Goal: Information Seeking & Learning: Compare options

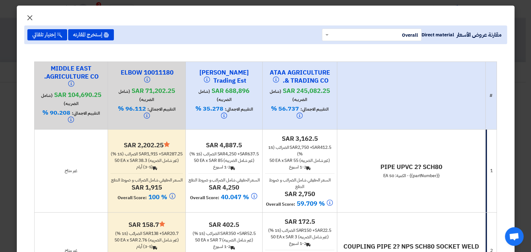
click at [30, 16] on span "×" at bounding box center [29, 17] width 7 height 19
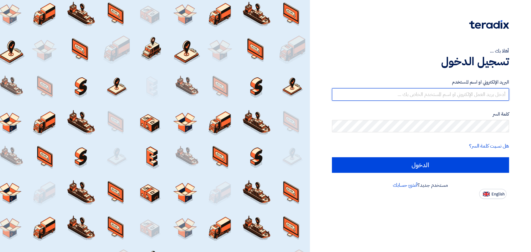
type input "mirghani@nabatat.com.sa"
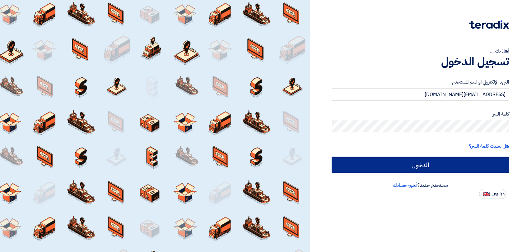
drag, startPoint x: 0, startPoint y: 0, endPoint x: 435, endPoint y: 168, distance: 466.1
click at [435, 168] on input "الدخول" at bounding box center [420, 165] width 177 height 16
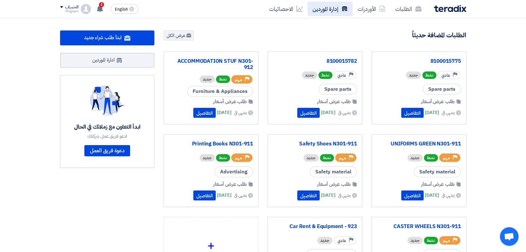
click at [329, 8] on link "إدارة الموردين" at bounding box center [329, 9] width 45 height 15
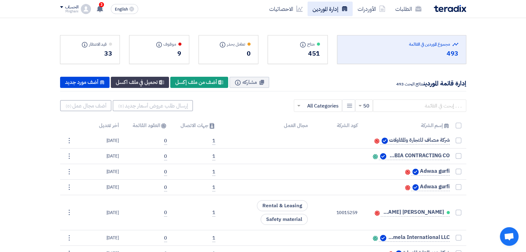
click at [335, 15] on link "إدارة الموردين" at bounding box center [329, 9] width 45 height 15
click at [402, 102] on input "text" at bounding box center [419, 106] width 93 height 12
click at [407, 6] on link "الطلبات" at bounding box center [408, 9] width 36 height 15
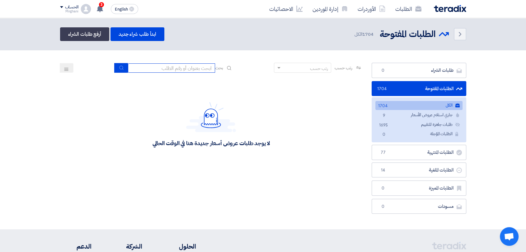
click at [190, 69] on input at bounding box center [171, 67] width 87 height 9
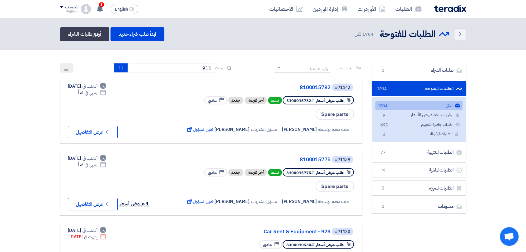
click at [180, 64] on input "911" at bounding box center [171, 67] width 87 height 9
drag, startPoint x: 182, startPoint y: 67, endPoint x: 253, endPoint y: 67, distance: 71.3
click at [253, 67] on div "رتب حسب رتب حسب بحث 911" at bounding box center [211, 70] width 302 height 15
type input "923"
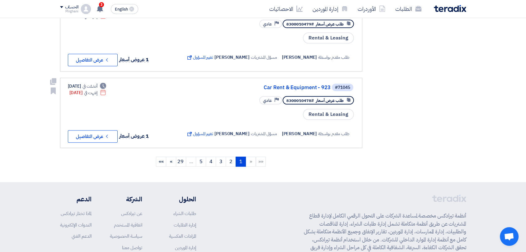
scroll to position [726, 0]
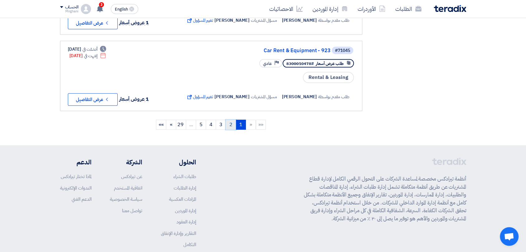
click at [232, 124] on link "2" at bounding box center [231, 125] width 10 height 10
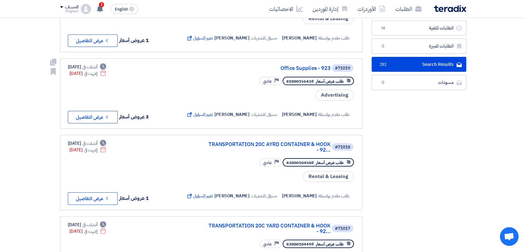
scroll to position [104, 0]
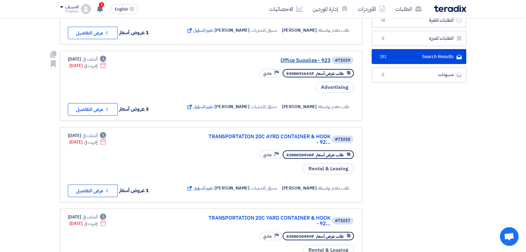
click at [308, 63] on link "Office Supplies - 923" at bounding box center [268, 61] width 124 height 6
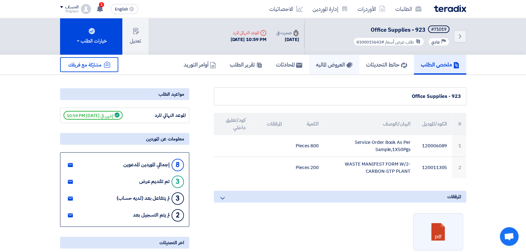
click at [341, 67] on h5 "العروض الماليه" at bounding box center [334, 64] width 36 height 7
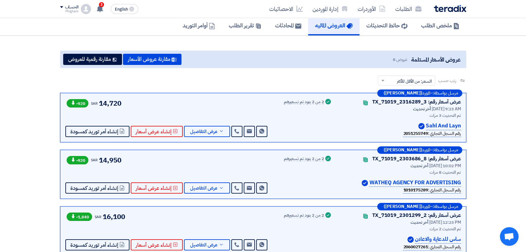
scroll to position [69, 0]
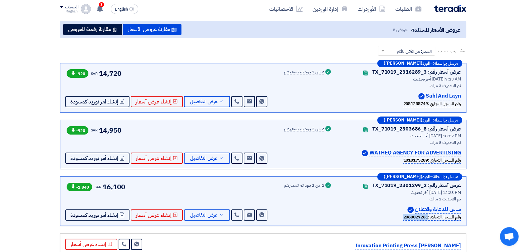
drag, startPoint x: 400, startPoint y: 215, endPoint x: 424, endPoint y: 216, distance: 24.9
click at [424, 216] on b "2060027261" at bounding box center [415, 217] width 25 height 7
copy b "2060027261"
click at [219, 217] on icon at bounding box center [221, 215] width 5 height 5
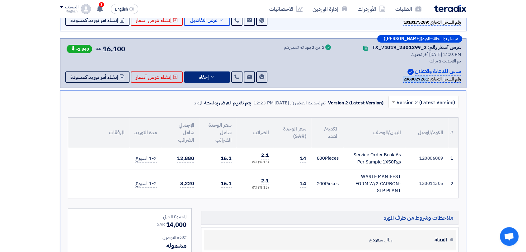
scroll to position [242, 0]
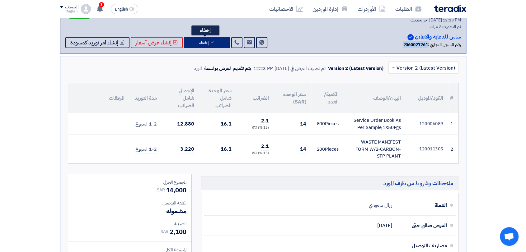
click at [213, 44] on button "إخفاء" at bounding box center [207, 42] width 46 height 11
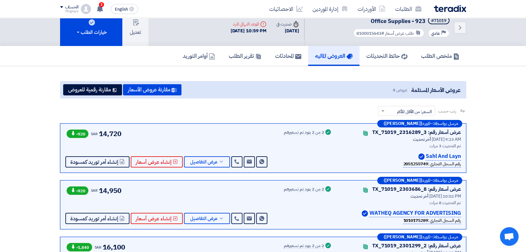
scroll to position [0, 0]
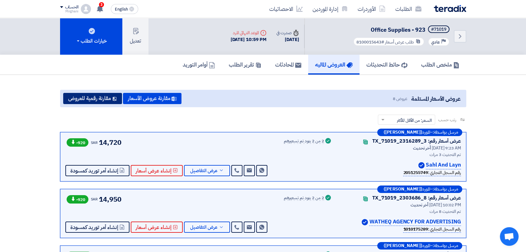
click at [75, 94] on button "مقارنة رقمية للعروض" at bounding box center [92, 98] width 59 height 11
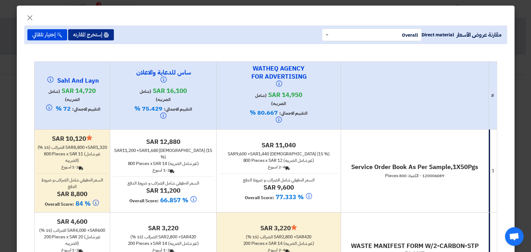
click at [89, 33] on button "إستخرج المقارنه" at bounding box center [91, 34] width 46 height 11
click at [32, 15] on span "×" at bounding box center [29, 17] width 7 height 19
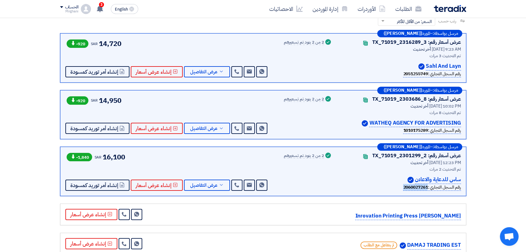
scroll to position [104, 0]
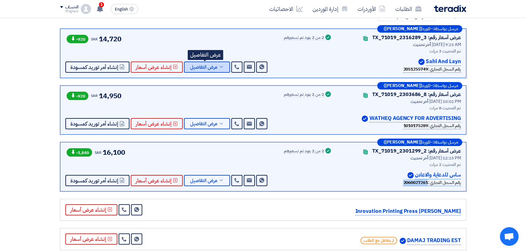
click at [198, 66] on span "عرض التفاصيل" at bounding box center [203, 67] width 27 height 5
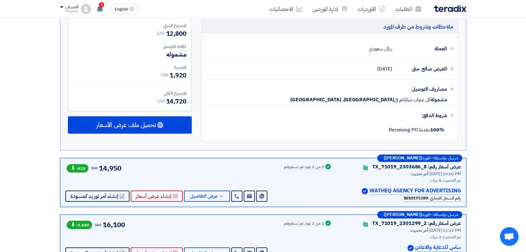
scroll to position [311, 0]
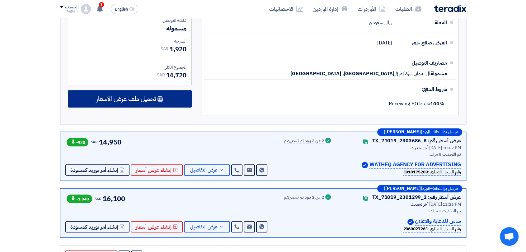
click at [144, 105] on div "تحميل ملف عرض الأسعار" at bounding box center [130, 98] width 124 height 17
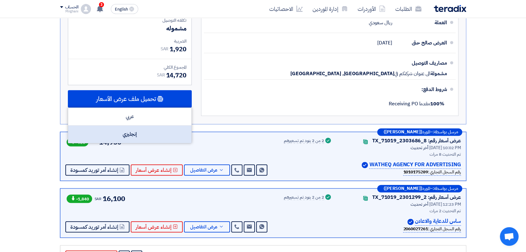
click at [152, 136] on div "إنجليزي" at bounding box center [129, 134] width 123 height 17
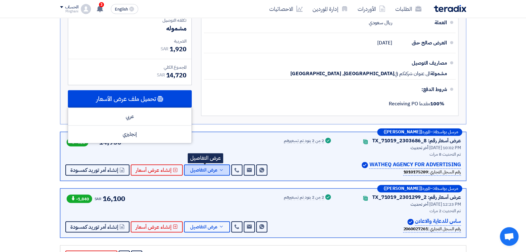
click at [215, 168] on span "عرض التفاصيل" at bounding box center [203, 170] width 27 height 5
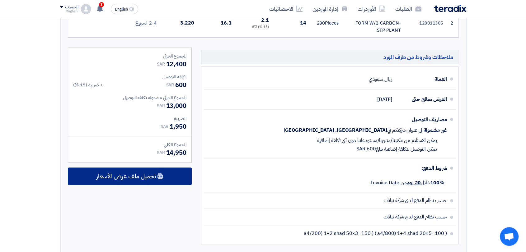
click at [174, 177] on div "تحميل ملف عرض الأسعار" at bounding box center [130, 176] width 124 height 17
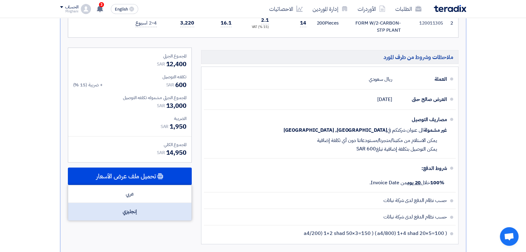
click at [160, 204] on div "إنجليزي" at bounding box center [129, 211] width 123 height 17
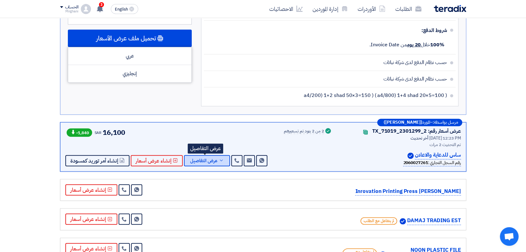
click at [219, 158] on icon at bounding box center [221, 160] width 5 height 5
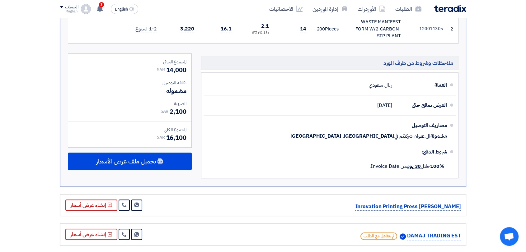
scroll to position [346, 0]
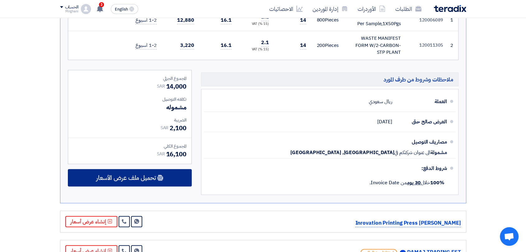
click at [182, 179] on div "تحميل ملف عرض الأسعار" at bounding box center [130, 177] width 124 height 17
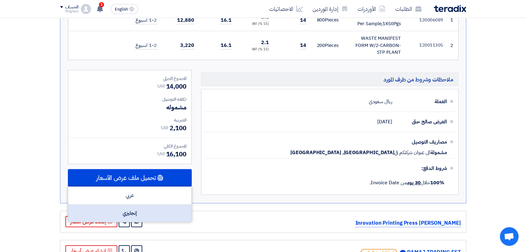
click at [158, 212] on div "إنجليزي" at bounding box center [129, 213] width 123 height 17
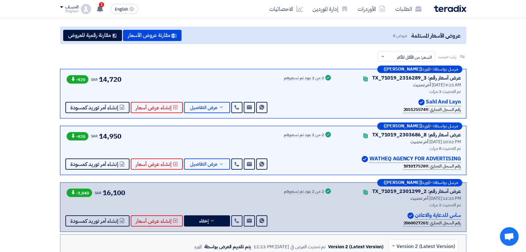
scroll to position [69, 0]
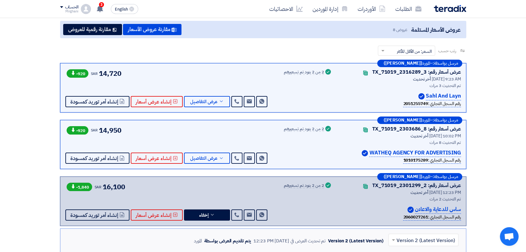
click at [213, 206] on div "-1,840 SAR 16,100 Send Message Send Message" at bounding box center [166, 201] width 203 height 39
click at [212, 214] on icon at bounding box center [212, 215] width 5 height 5
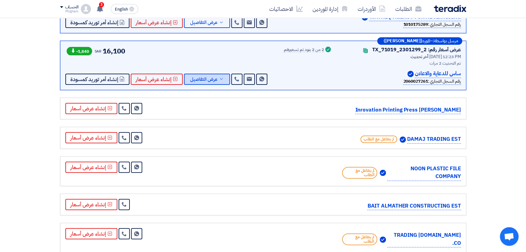
scroll to position [242, 0]
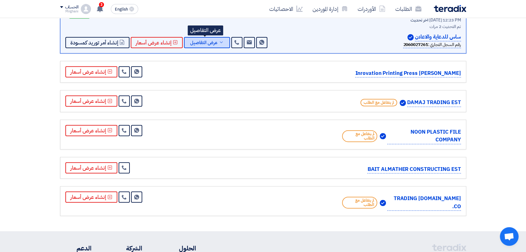
click at [208, 43] on span "عرض التفاصيل" at bounding box center [203, 42] width 27 height 5
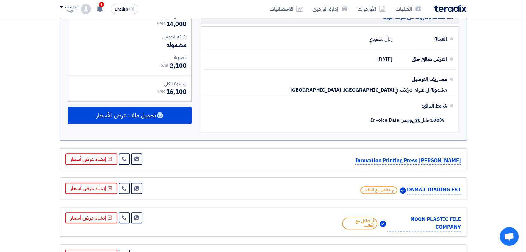
scroll to position [449, 0]
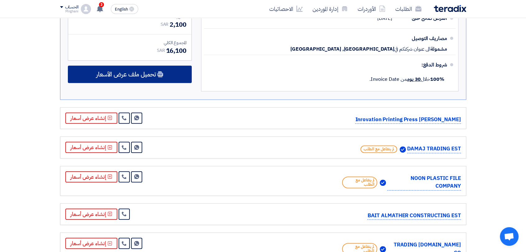
click at [159, 73] on icon at bounding box center [160, 74] width 6 height 6
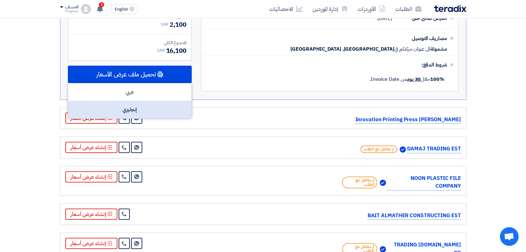
click at [152, 105] on div "إنجليزي" at bounding box center [129, 109] width 123 height 17
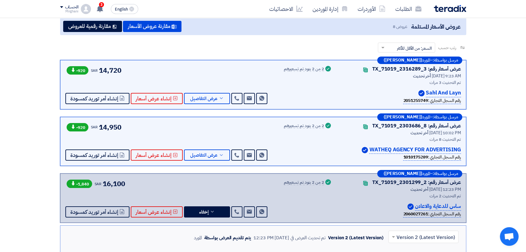
scroll to position [0, 0]
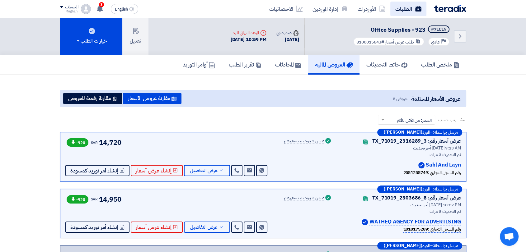
click at [406, 7] on link "الطلبات" at bounding box center [408, 9] width 36 height 15
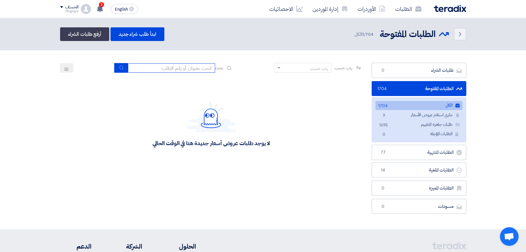
click at [175, 69] on input at bounding box center [171, 67] width 87 height 9
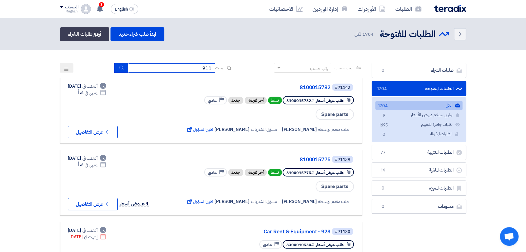
type input "911"
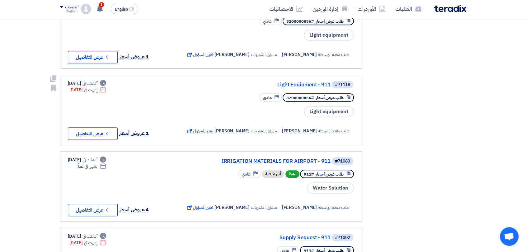
scroll to position [518, 0]
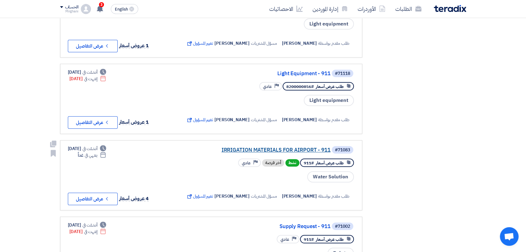
click at [279, 148] on link "IRRIGATION MATERIALS FOR AIRPORT - 911" at bounding box center [268, 151] width 124 height 6
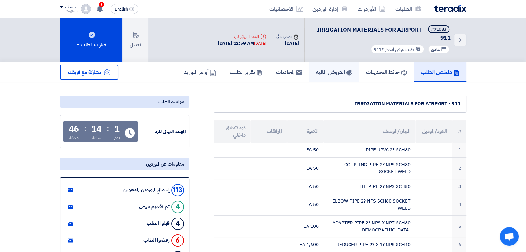
click at [314, 68] on link "العروض الماليه" at bounding box center [334, 72] width 50 height 20
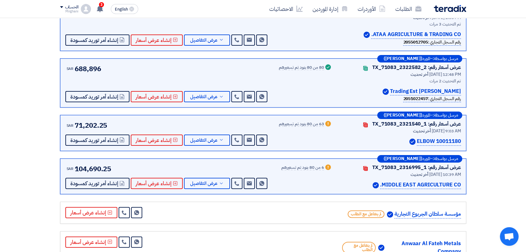
scroll to position [35, 0]
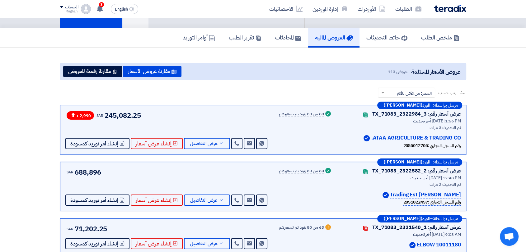
drag, startPoint x: 107, startPoint y: 116, endPoint x: 140, endPoint y: 112, distance: 33.3
click at [140, 112] on span "245,082.25" at bounding box center [123, 115] width 36 height 10
click at [175, 121] on div "+ 2,990 SAR 245,082.25 Send Message Send Message" at bounding box center [166, 129] width 203 height 39
click at [443, 34] on h5 "ملخص الطلب" at bounding box center [440, 37] width 38 height 7
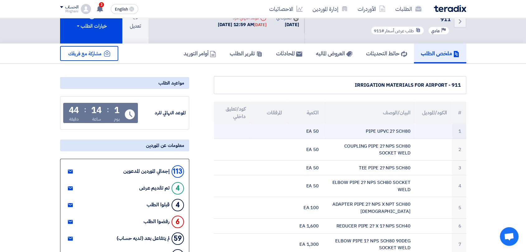
scroll to position [0, 0]
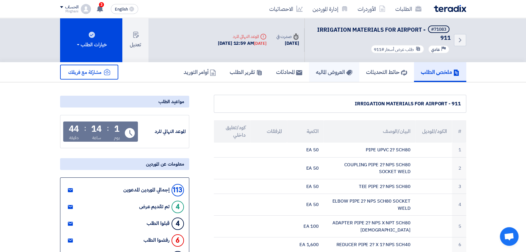
click at [323, 77] on link "العروض الماليه" at bounding box center [334, 72] width 50 height 20
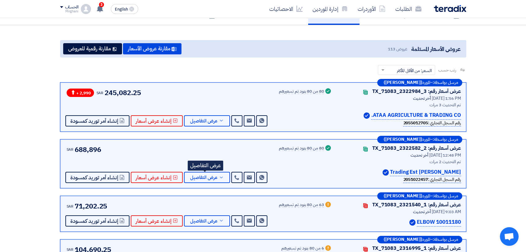
scroll to position [83, 0]
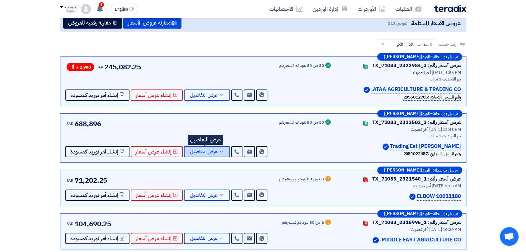
click at [200, 152] on span "عرض التفاصيل" at bounding box center [203, 152] width 27 height 5
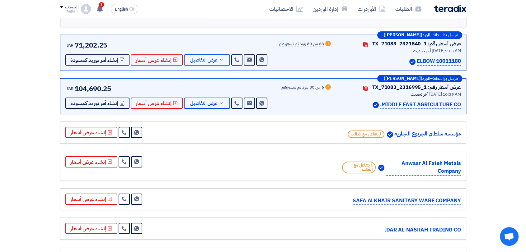
scroll to position [2123, 0]
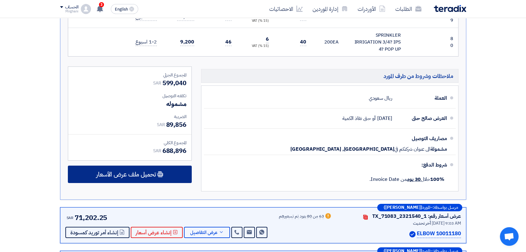
click at [147, 172] on span "تحميل ملف عرض الأسعار" at bounding box center [126, 175] width 60 height 6
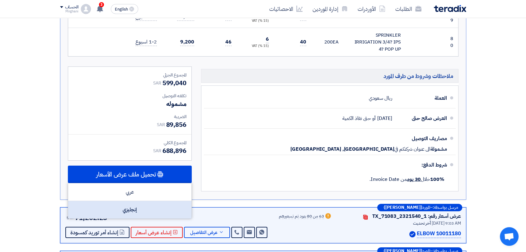
click at [141, 201] on div "إنجليزي" at bounding box center [129, 209] width 123 height 17
click at [152, 201] on div "إنجليزي" at bounding box center [129, 209] width 123 height 17
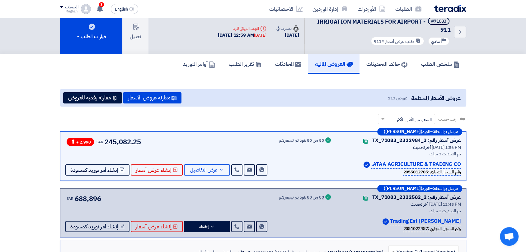
scroll to position [104, 0]
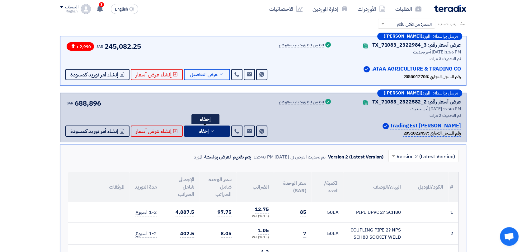
click at [199, 132] on span "إخفاء" at bounding box center [203, 131] width 9 height 5
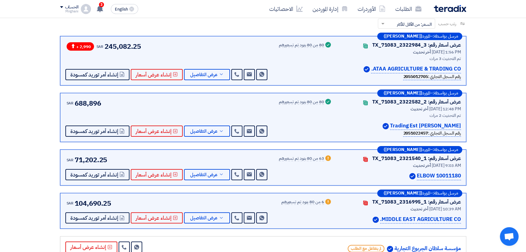
click at [190, 136] on div "مرسل بواسطة: – المورد (Mohammad Alqannas) عرض أسعار رقم: TX_71083_2322582_2 Con…" at bounding box center [263, 117] width 406 height 49
click at [199, 136] on button "عرض التفاصيل" at bounding box center [207, 131] width 46 height 11
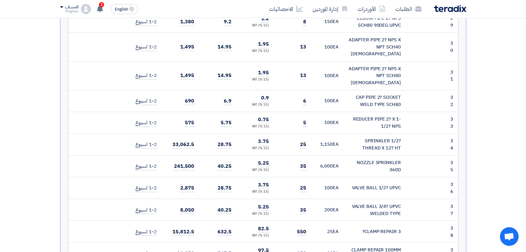
scroll to position [968, 0]
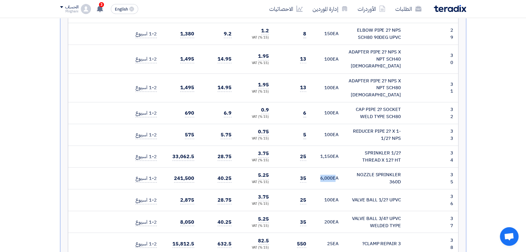
drag, startPoint x: 325, startPoint y: 129, endPoint x: 338, endPoint y: 131, distance: 12.6
click at [338, 168] on td "6,000 EA" at bounding box center [327, 179] width 32 height 22
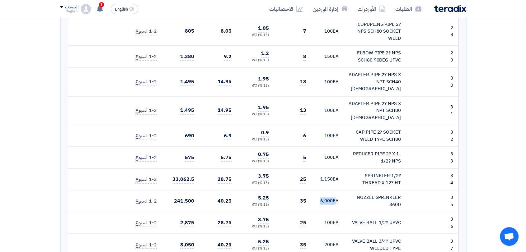
scroll to position [934, 0]
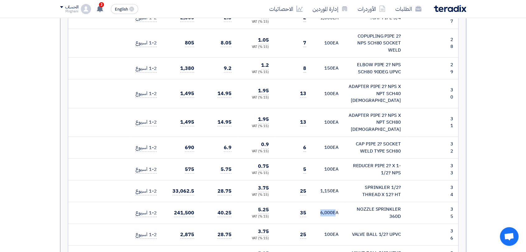
drag, startPoint x: 174, startPoint y: 160, endPoint x: 209, endPoint y: 172, distance: 37.1
click at [209, 202] on tr "35 NOZZLE SPRINKLER 360D 6,000" at bounding box center [263, 213] width 390 height 22
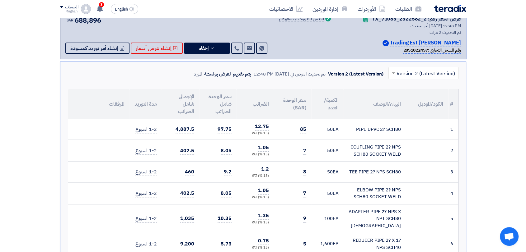
scroll to position [0, 0]
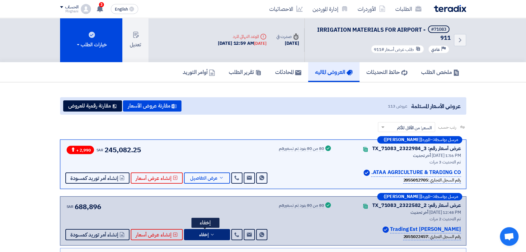
click at [209, 231] on button "إخفاء" at bounding box center [207, 234] width 46 height 11
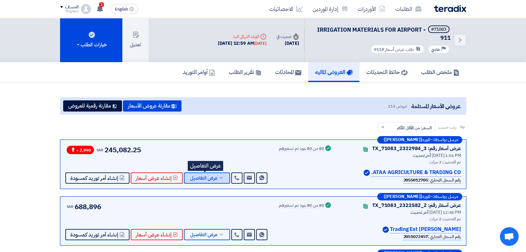
click at [219, 179] on icon at bounding box center [221, 178] width 5 height 5
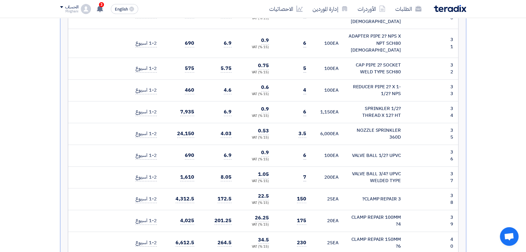
scroll to position [968, 0]
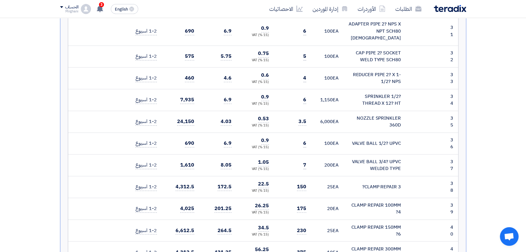
drag, startPoint x: 298, startPoint y: 70, endPoint x: 167, endPoint y: 73, distance: 130.7
click at [336, 111] on tr "35 NOZZLE SPRINKLER 360D 6,000" at bounding box center [263, 122] width 390 height 22
click at [299, 133] on td "6" at bounding box center [292, 144] width 37 height 22
drag, startPoint x: 298, startPoint y: 73, endPoint x: 191, endPoint y: 77, distance: 106.5
click at [307, 111] on td "3.5" at bounding box center [292, 122] width 37 height 22
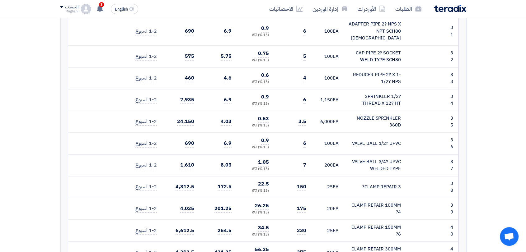
drag, startPoint x: 176, startPoint y: 71, endPoint x: 199, endPoint y: 72, distance: 23.3
click at [199, 111] on td "24,150" at bounding box center [180, 122] width 37 height 22
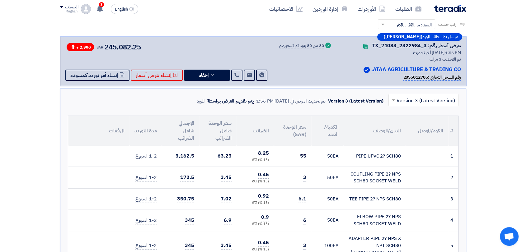
scroll to position [0, 0]
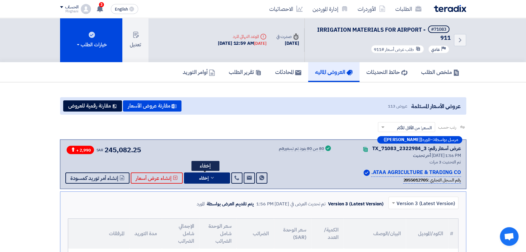
click at [205, 176] on span "إخفاء" at bounding box center [203, 178] width 9 height 5
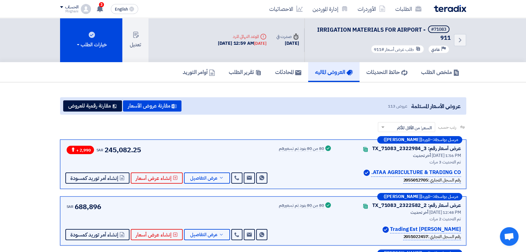
drag, startPoint x: 104, startPoint y: 151, endPoint x: 129, endPoint y: 156, distance: 25.9
click at [139, 156] on div "+ 2,990 SAR 245,082.25 Send Message Send Message" at bounding box center [166, 164] width 203 height 39
click at [72, 206] on span "SAR" at bounding box center [70, 207] width 7 height 6
drag, startPoint x: 74, startPoint y: 207, endPoint x: 114, endPoint y: 207, distance: 39.5
click at [117, 207] on div "SAR 688,896 Send Message Send Message" at bounding box center [166, 221] width 203 height 39
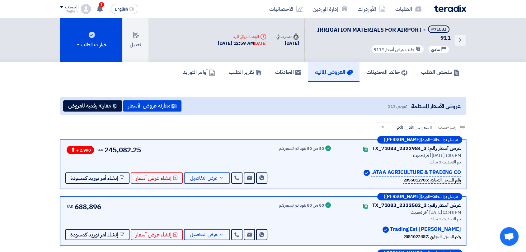
drag, startPoint x: 105, startPoint y: 150, endPoint x: 155, endPoint y: 151, distance: 49.8
click at [155, 151] on div "+ 2,990 SAR 245,082.25 Send Message Send Message" at bounding box center [166, 164] width 203 height 39
drag, startPoint x: 82, startPoint y: 213, endPoint x: 77, endPoint y: 215, distance: 5.3
click at [80, 211] on div "SAR 688,896 Send Message Send Message" at bounding box center [166, 221] width 203 height 39
drag, startPoint x: 110, startPoint y: 207, endPoint x: 110, endPoint y: 211, distance: 4.4
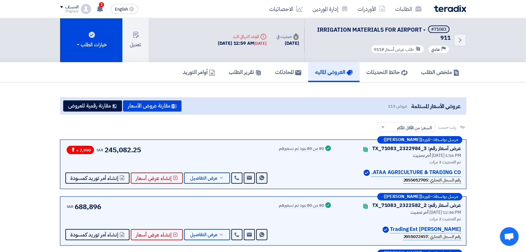
click at [111, 207] on div "SAR 688,896 Send Message Send Message" at bounding box center [166, 221] width 203 height 39
click at [216, 177] on button "عرض التفاصيل" at bounding box center [207, 178] width 46 height 11
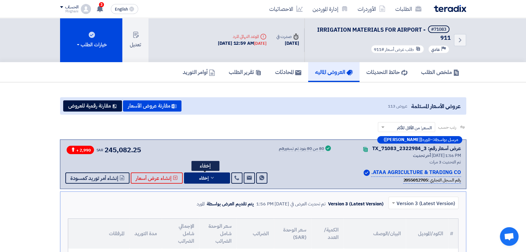
click at [201, 176] on span "إخفاء" at bounding box center [203, 178] width 9 height 5
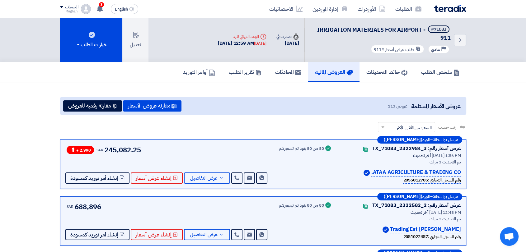
drag, startPoint x: 105, startPoint y: 150, endPoint x: 220, endPoint y: 148, distance: 115.2
click at [220, 148] on div "+ 2,990 SAR 245,082.25 Send Message Send Message" at bounding box center [166, 164] width 203 height 39
